Goal: Task Accomplishment & Management: Use online tool/utility

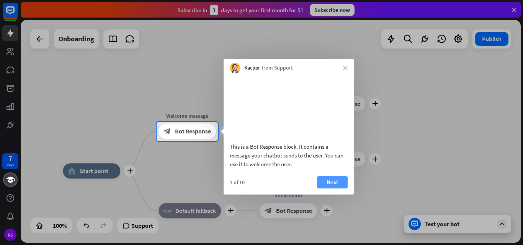
click at [331, 189] on button "Next" at bounding box center [332, 183] width 31 height 12
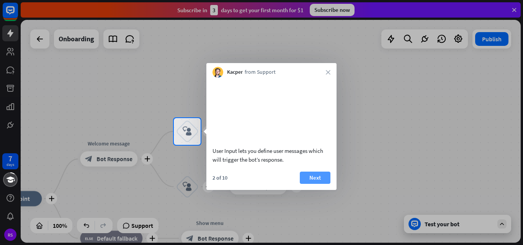
click at [319, 184] on button "Next" at bounding box center [315, 178] width 31 height 12
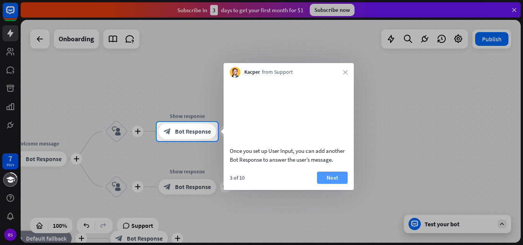
click at [329, 184] on button "Next" at bounding box center [332, 178] width 31 height 12
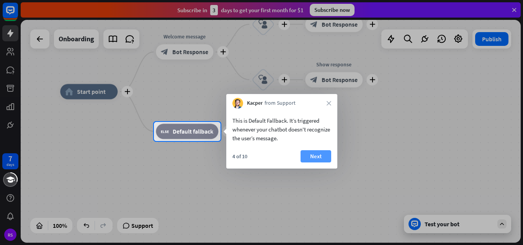
click at [314, 160] on button "Next" at bounding box center [316, 156] width 31 height 12
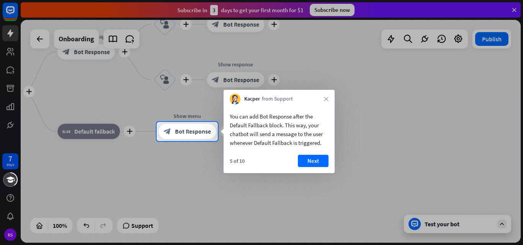
click at [314, 160] on button "Next" at bounding box center [313, 161] width 31 height 12
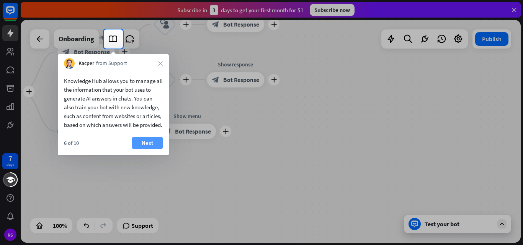
click at [145, 149] on button "Next" at bounding box center [147, 143] width 31 height 12
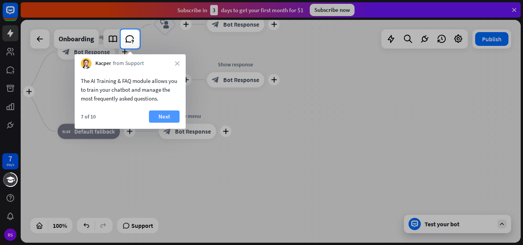
click at [169, 116] on button "Next" at bounding box center [164, 117] width 31 height 12
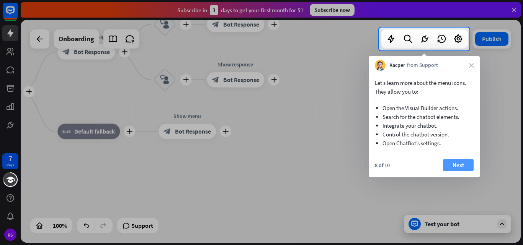
click at [450, 165] on button "Next" at bounding box center [458, 165] width 31 height 12
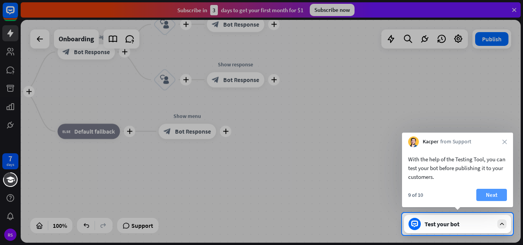
click at [489, 195] on button "Next" at bounding box center [491, 195] width 31 height 12
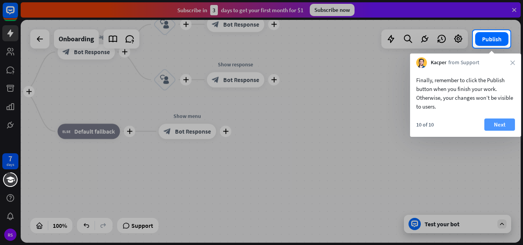
click at [497, 123] on button "Next" at bounding box center [499, 125] width 31 height 12
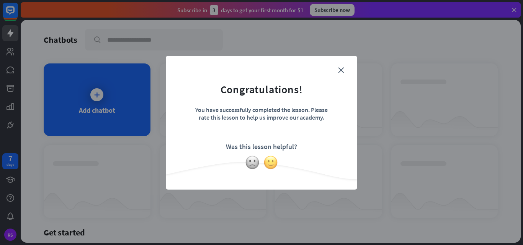
click at [271, 164] on img at bounding box center [270, 162] width 15 height 15
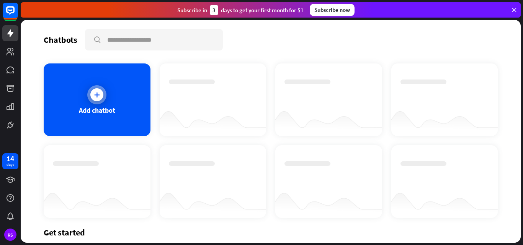
click at [100, 94] on icon at bounding box center [97, 95] width 8 height 8
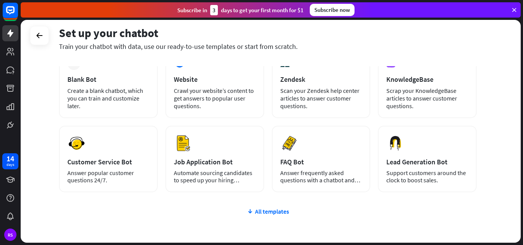
scroll to position [13, 0]
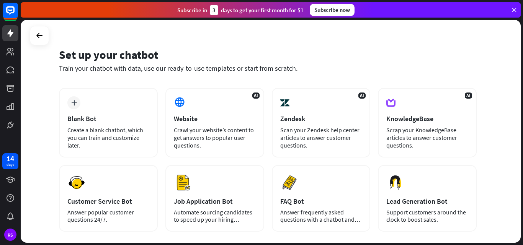
drag, startPoint x: 523, startPoint y: 104, endPoint x: 523, endPoint y: 94, distance: 10.0
click at [523, 94] on div "Set up your chatbot Train your chatbot with data, use our ready-to-use template…" at bounding box center [272, 133] width 502 height 226
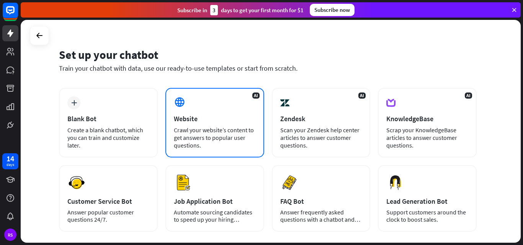
click at [208, 123] on div "AI Website Crawl your website’s content to get answers to popular user question…" at bounding box center [214, 123] width 99 height 70
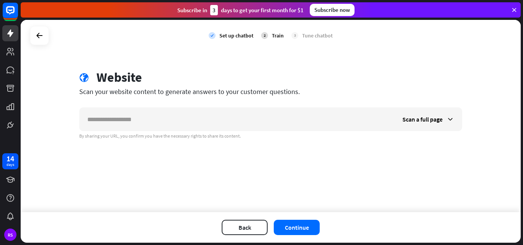
click at [177, 51] on div "check Set up chatbot 2 Train 3 Tune chatbot globe Website Scan your website con…" at bounding box center [271, 116] width 500 height 193
click at [27, 29] on div "check Set up chatbot 2 Train 3 Tune chatbot" at bounding box center [271, 35] width 500 height 31
click at [247, 230] on button "Back" at bounding box center [245, 227] width 46 height 15
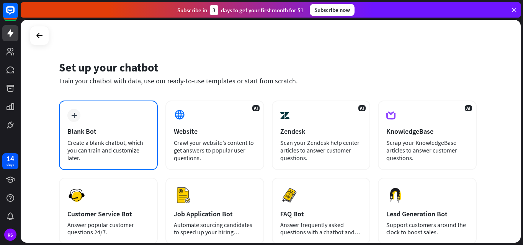
click at [100, 131] on div "Blank Bot" at bounding box center [108, 131] width 82 height 9
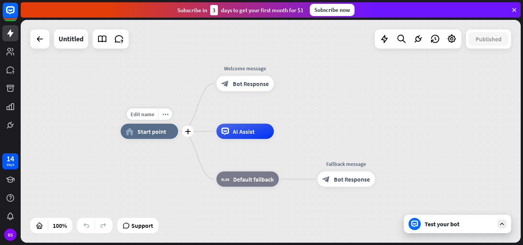
click at [152, 136] on div "home_2 Start point" at bounding box center [149, 131] width 57 height 15
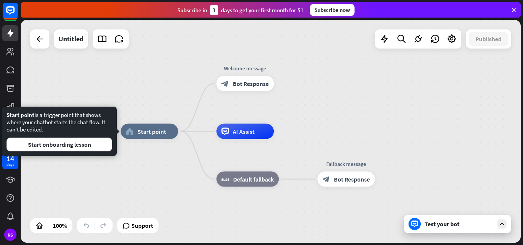
click at [439, 224] on div "Test your bot" at bounding box center [459, 225] width 69 height 8
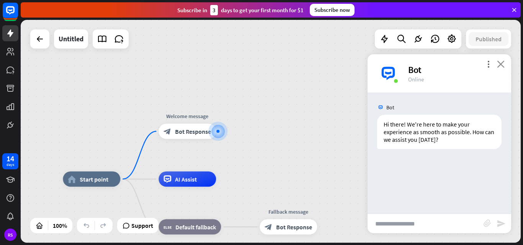
click at [500, 65] on icon "close" at bounding box center [501, 64] width 8 height 7
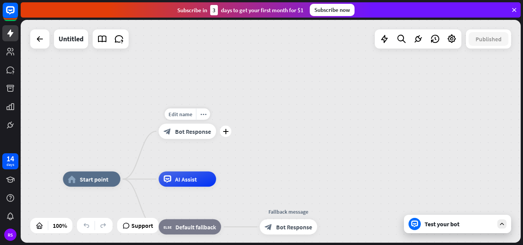
click at [180, 132] on span "Bot Response" at bounding box center [193, 132] width 36 height 8
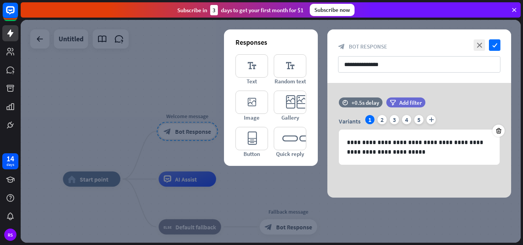
click at [514, 9] on icon at bounding box center [514, 10] width 7 height 7
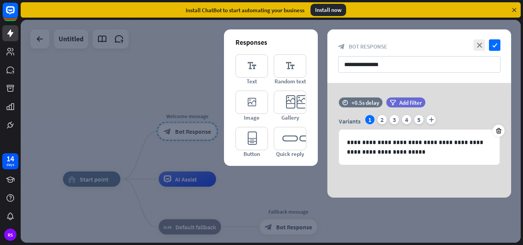
click at [512, 8] on icon at bounding box center [514, 10] width 7 height 7
